Goal: Task Accomplishment & Management: Complete application form

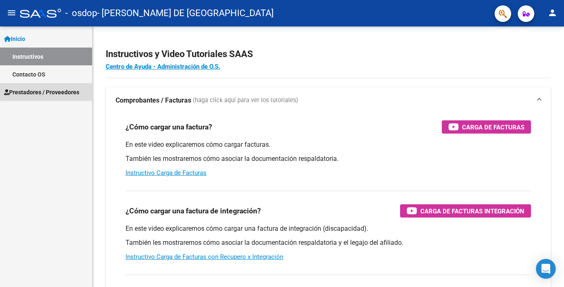
click at [34, 88] on span "Prestadores / Proveedores" at bounding box center [41, 92] width 75 height 9
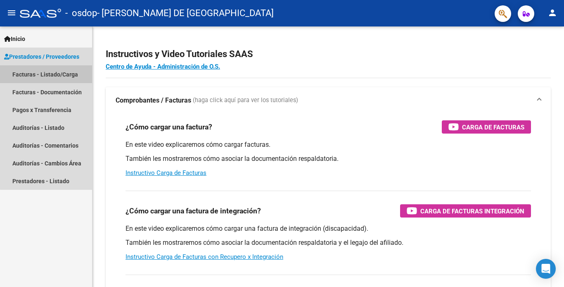
click at [64, 77] on link "Facturas - Listado/Carga" at bounding box center [46, 74] width 92 height 18
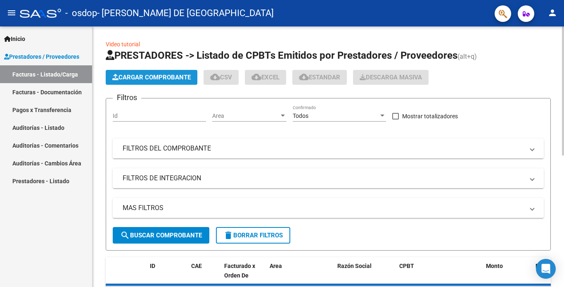
click at [169, 81] on span "Cargar Comprobante" at bounding box center [151, 77] width 79 height 7
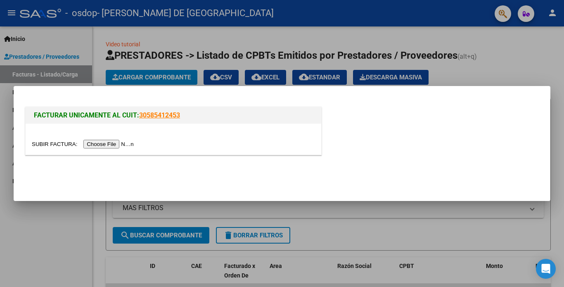
click at [111, 144] on input "file" at bounding box center [84, 144] width 105 height 9
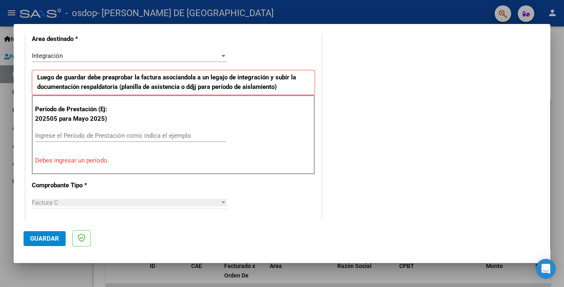
scroll to position [197, 0]
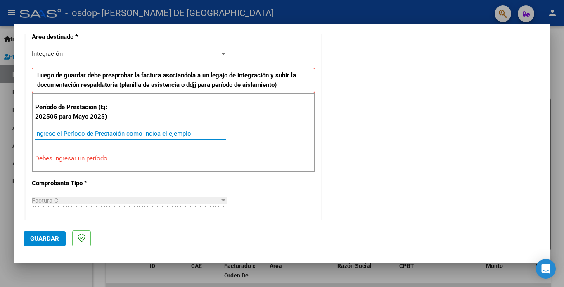
click at [127, 131] on input "Ingrese el Período de Prestación como indica el ejemplo" at bounding box center [130, 133] width 191 height 7
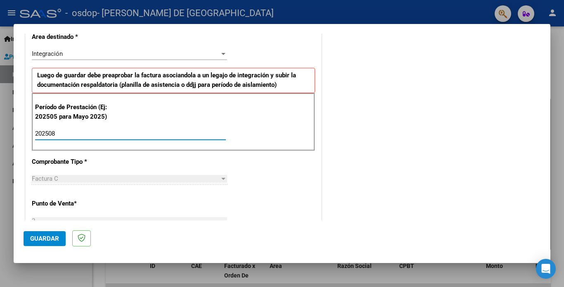
type input "202508"
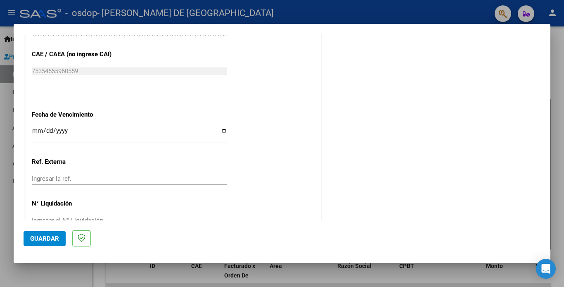
scroll to position [541, 0]
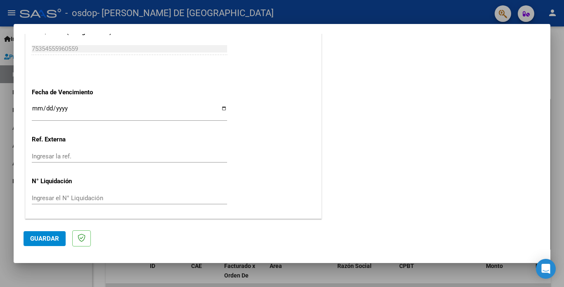
click at [60, 242] on button "Guardar" at bounding box center [45, 238] width 42 height 15
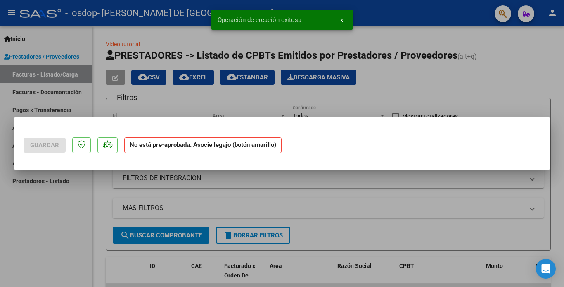
scroll to position [0, 0]
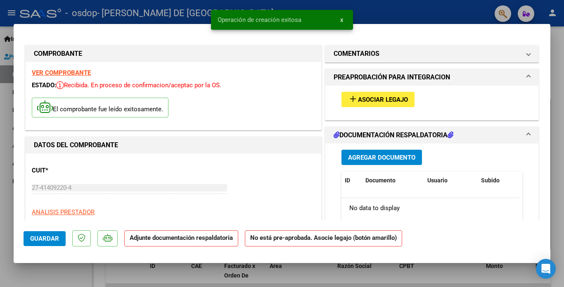
click at [379, 102] on span "Asociar Legajo" at bounding box center [383, 99] width 50 height 7
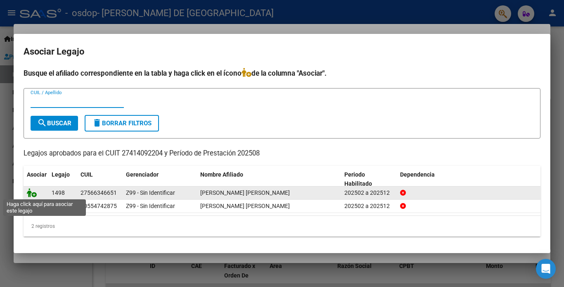
click at [33, 193] on icon at bounding box center [32, 192] width 10 height 9
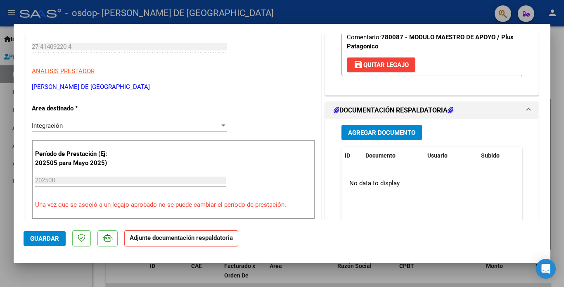
scroll to position [143, 0]
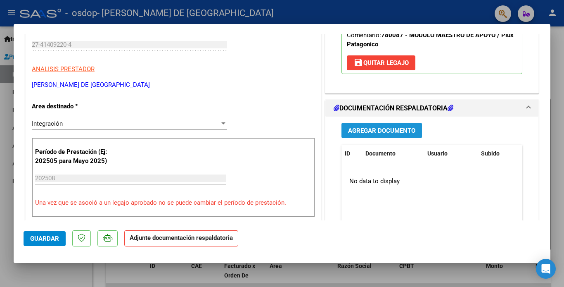
click at [407, 136] on button "Agregar Documento" at bounding box center [382, 130] width 81 height 15
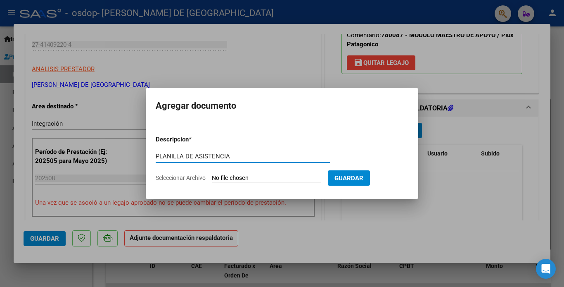
type input "PLANILLA DE ASISTENCIA"
click at [170, 176] on span "Seleccionar Archivo" at bounding box center [181, 177] width 50 height 7
click at [212, 176] on input "Seleccionar Archivo" at bounding box center [267, 178] width 110 height 8
type input "C:\fakepath\PLANILLA- AGOSTO-I.R.jpeg"
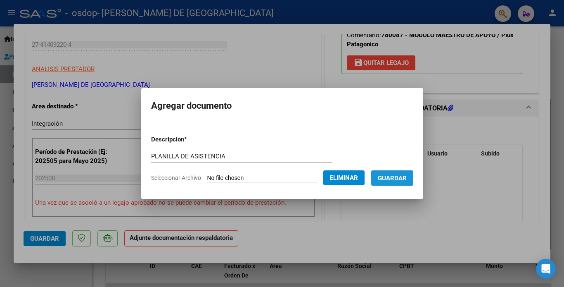
click at [394, 176] on span "Guardar" at bounding box center [392, 177] width 29 height 7
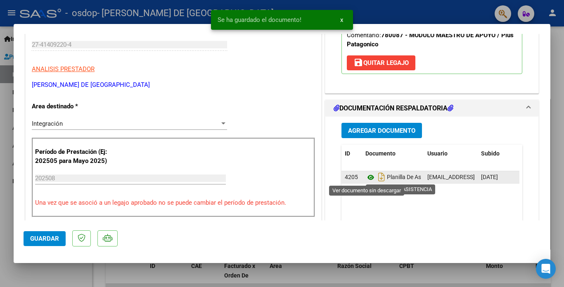
click at [369, 178] on icon at bounding box center [371, 177] width 11 height 10
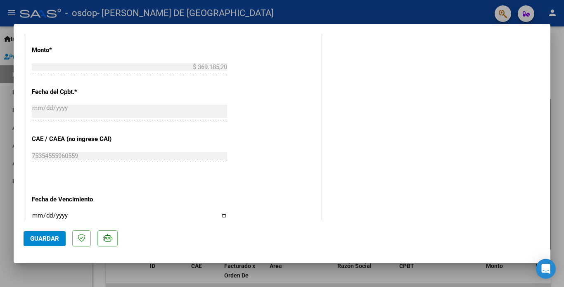
scroll to position [553, 0]
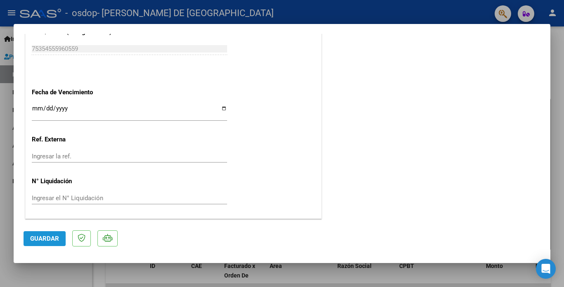
click at [44, 237] on span "Guardar" at bounding box center [44, 238] width 29 height 7
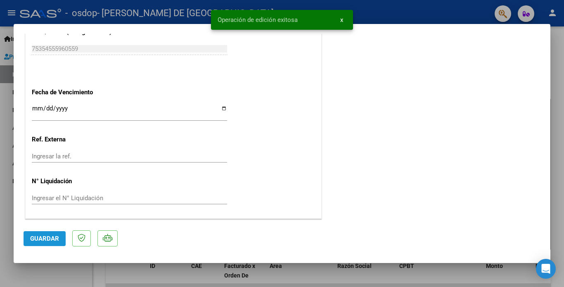
click at [49, 236] on span "Guardar" at bounding box center [44, 238] width 29 height 7
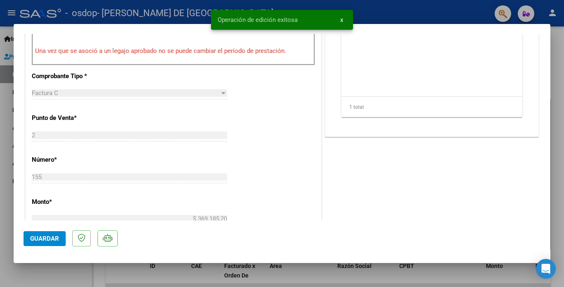
scroll to position [241, 0]
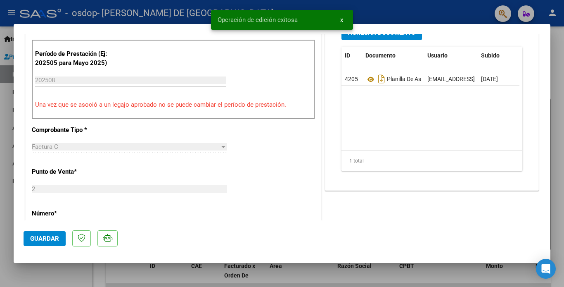
click at [563, 97] on div at bounding box center [282, 143] width 564 height 287
type input "$ 0,00"
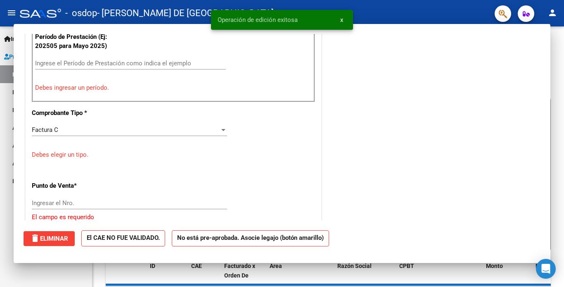
scroll to position [0, 0]
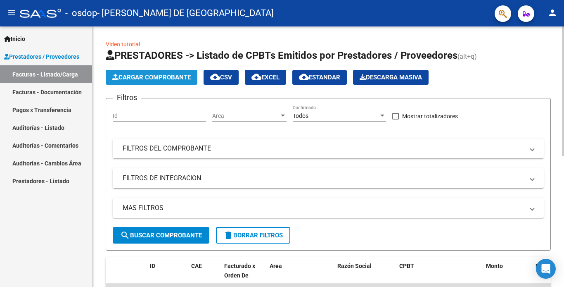
click at [168, 81] on span "Cargar Comprobante" at bounding box center [151, 77] width 79 height 7
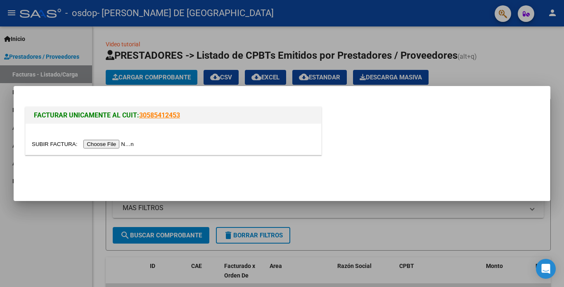
click at [115, 146] on input "file" at bounding box center [84, 144] width 105 height 9
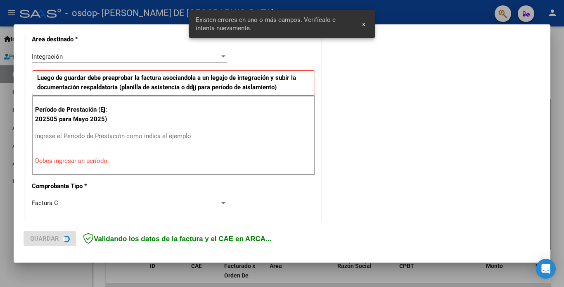
scroll to position [195, 0]
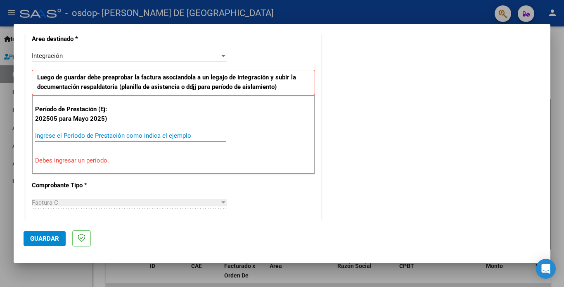
click at [50, 134] on input "Ingrese el Período de Prestación como indica el ejemplo" at bounding box center [130, 135] width 191 height 7
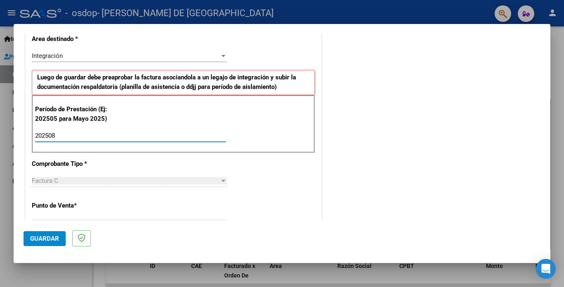
type input "202508"
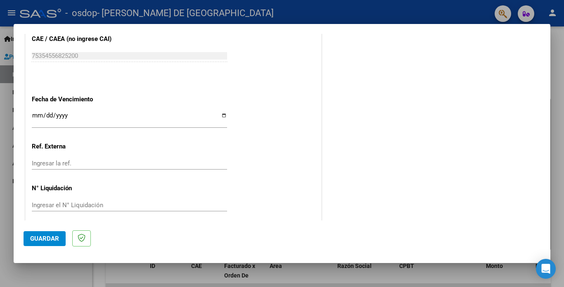
scroll to position [541, 0]
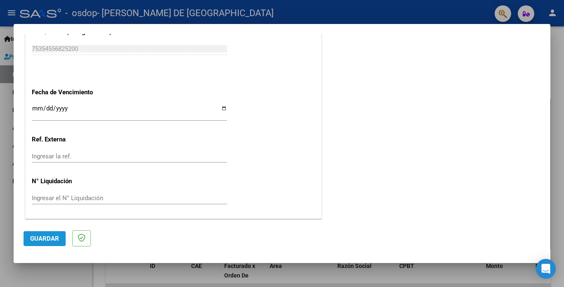
click at [49, 235] on span "Guardar" at bounding box center [44, 238] width 29 height 7
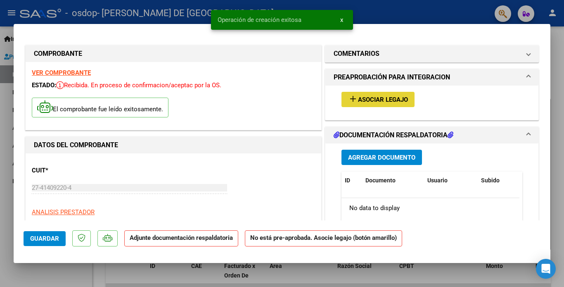
click at [359, 93] on button "add Asociar Legajo" at bounding box center [378, 99] width 73 height 15
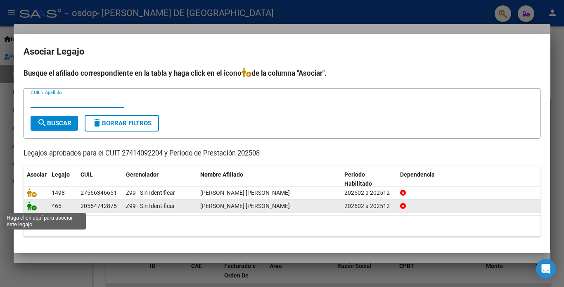
click at [31, 207] on icon at bounding box center [32, 205] width 10 height 9
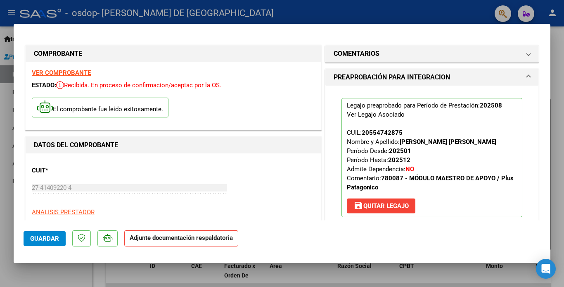
drag, startPoint x: 552, startPoint y: 60, endPoint x: 548, endPoint y: 72, distance: 12.8
click at [548, 72] on div "COMPROBANTE VER COMPROBANTE ESTADO: Recibida. En proceso de confirmacion/acepta…" at bounding box center [282, 143] width 564 height 287
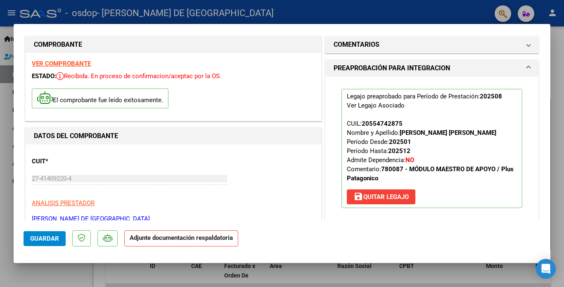
click at [539, 140] on mat-dialog-content "COMPROBANTE VER COMPROBANTE ESTADO: Recibida. En proceso de confirmacion/acepta…" at bounding box center [282, 127] width 537 height 186
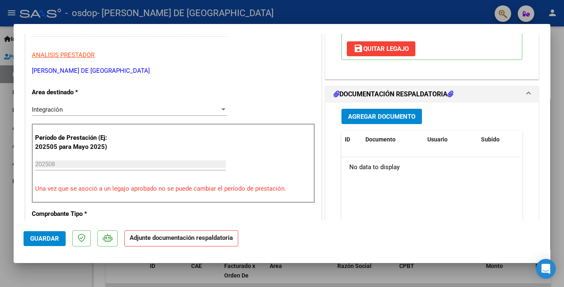
scroll to position [164, 0]
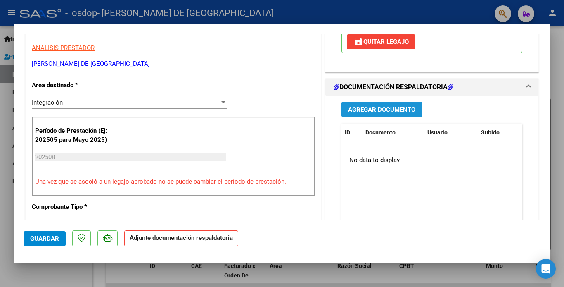
click at [403, 107] on span "Agregar Documento" at bounding box center [381, 109] width 67 height 7
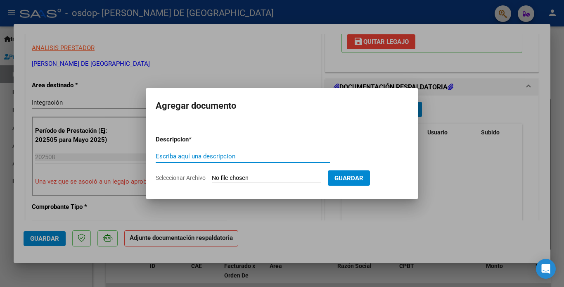
click at [232, 157] on input "Escriba aquí una descripcion" at bounding box center [243, 155] width 174 height 7
type input "PLANILLA DE ASITENCIA"
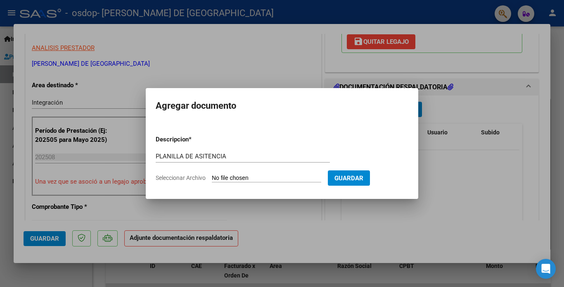
click at [193, 179] on span "Seleccionar Archivo" at bounding box center [181, 177] width 50 height 7
click at [212, 179] on input "Seleccionar Archivo" at bounding box center [267, 178] width 110 height 8
type input "C:\fakepath\planilla-agosto.I.R.jpeg"
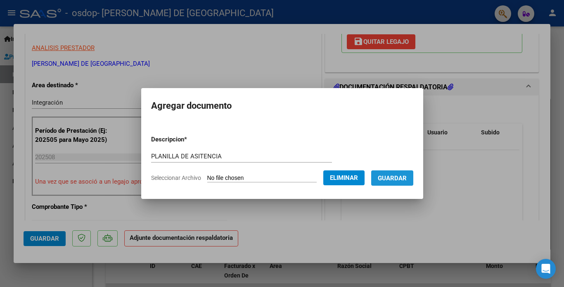
click at [405, 176] on span "Guardar" at bounding box center [392, 177] width 29 height 7
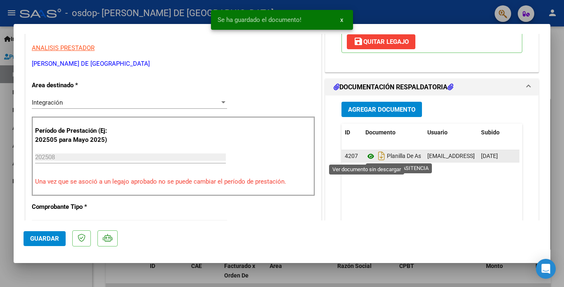
click at [366, 156] on icon at bounding box center [371, 156] width 11 height 10
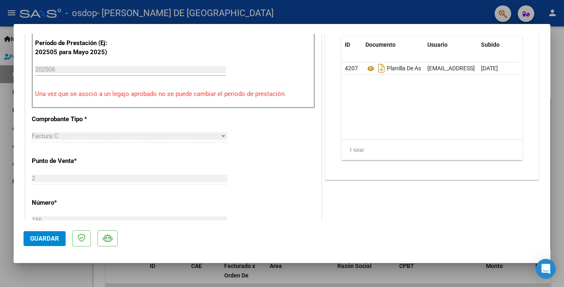
scroll to position [553, 0]
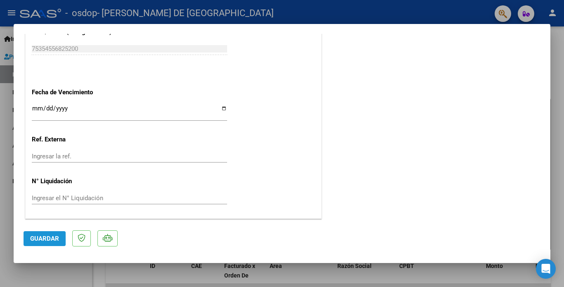
click at [28, 242] on button "Guardar" at bounding box center [45, 238] width 42 height 15
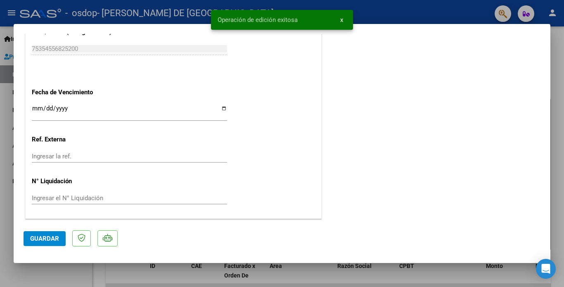
click at [559, 69] on div at bounding box center [282, 143] width 564 height 287
type input "$ 0,00"
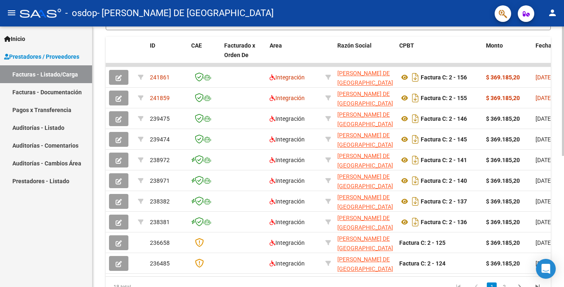
scroll to position [221, 0]
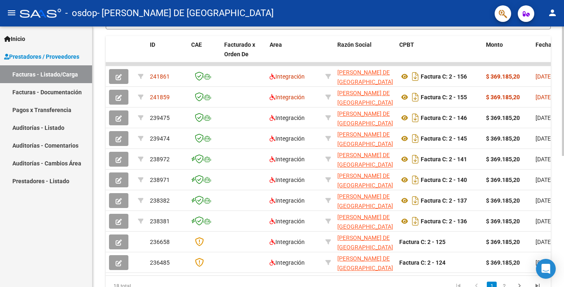
click at [556, 198] on div "Video tutorial PRESTADORES -> Listado de CPBTs Emitidos por Prestadores / Prove…" at bounding box center [330, 63] width 474 height 517
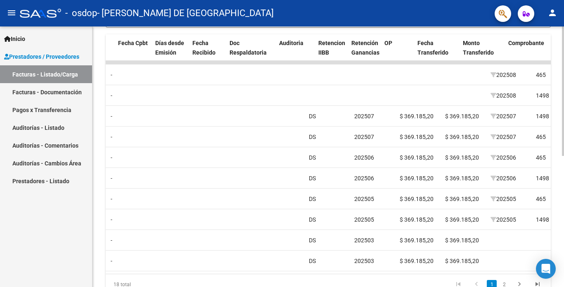
scroll to position [0, 0]
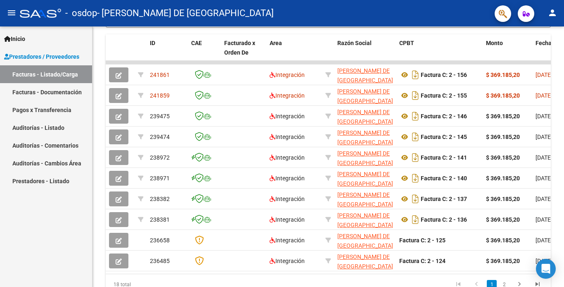
click at [52, 113] on link "Pagos x Transferencia" at bounding box center [46, 110] width 92 height 18
